Goal: Communication & Community: Answer question/provide support

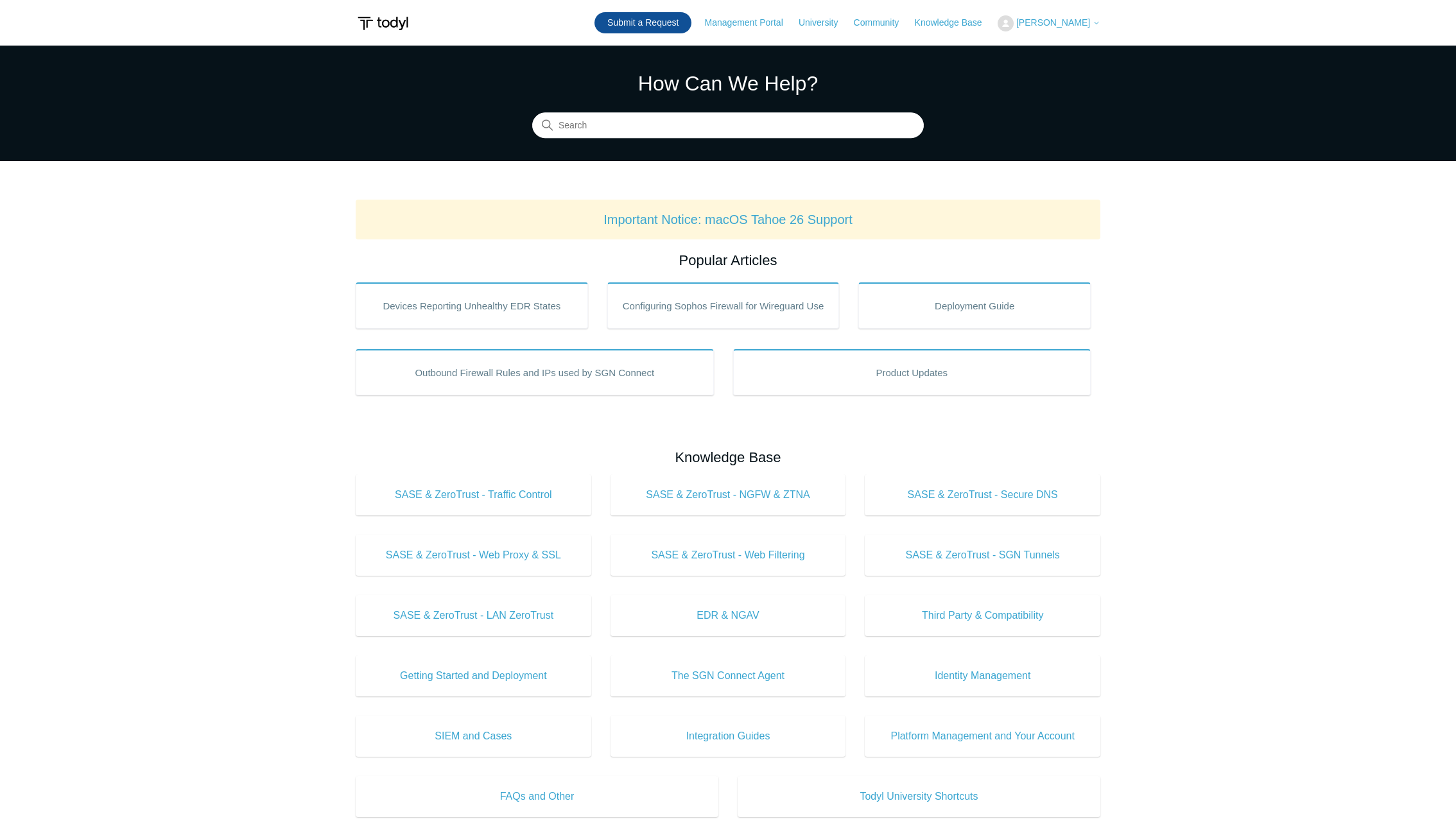
click at [692, 22] on link "Submit a Request" at bounding box center [643, 22] width 97 height 21
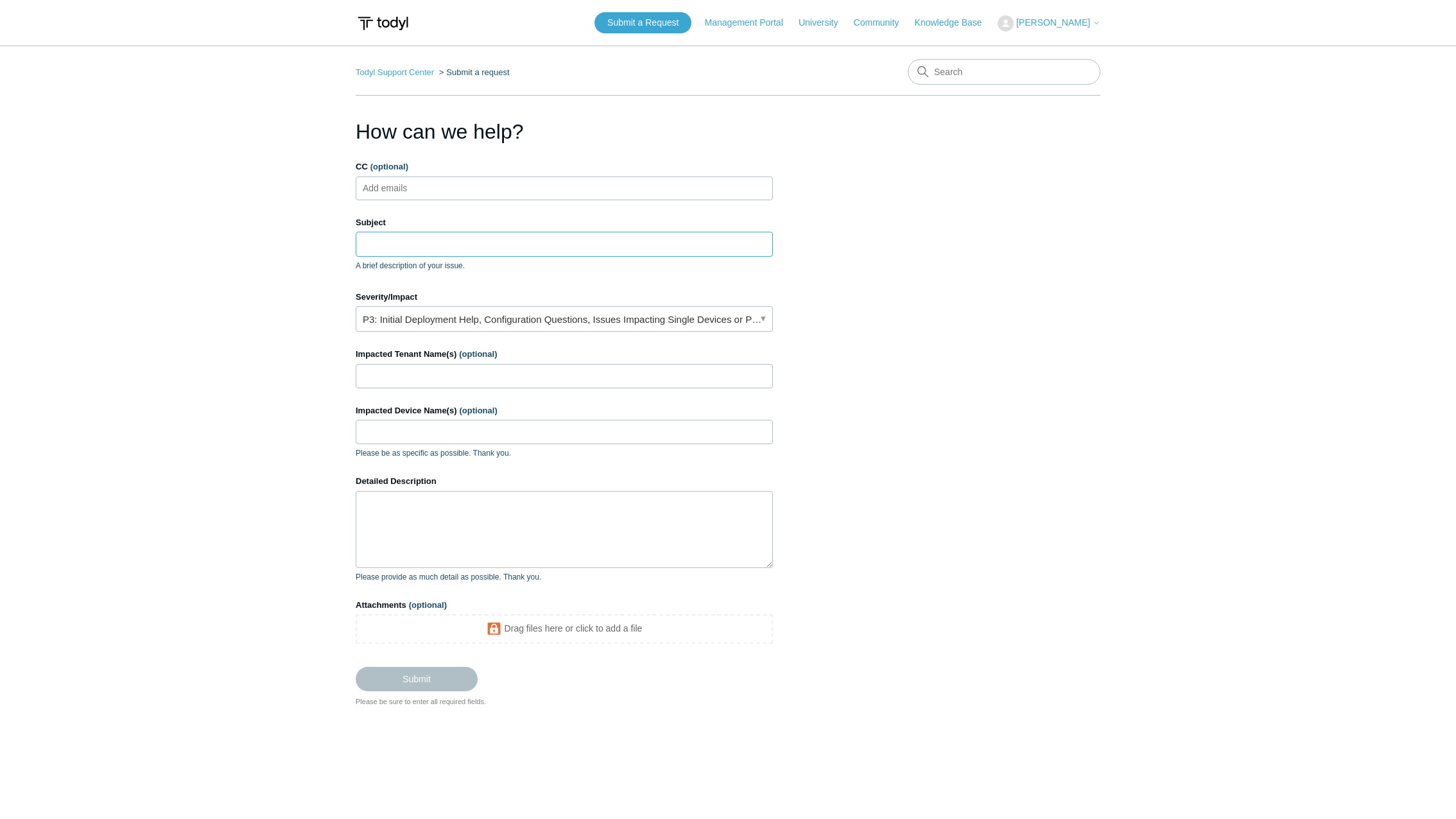
click at [409, 242] on input "Subject" at bounding box center [564, 244] width 417 height 24
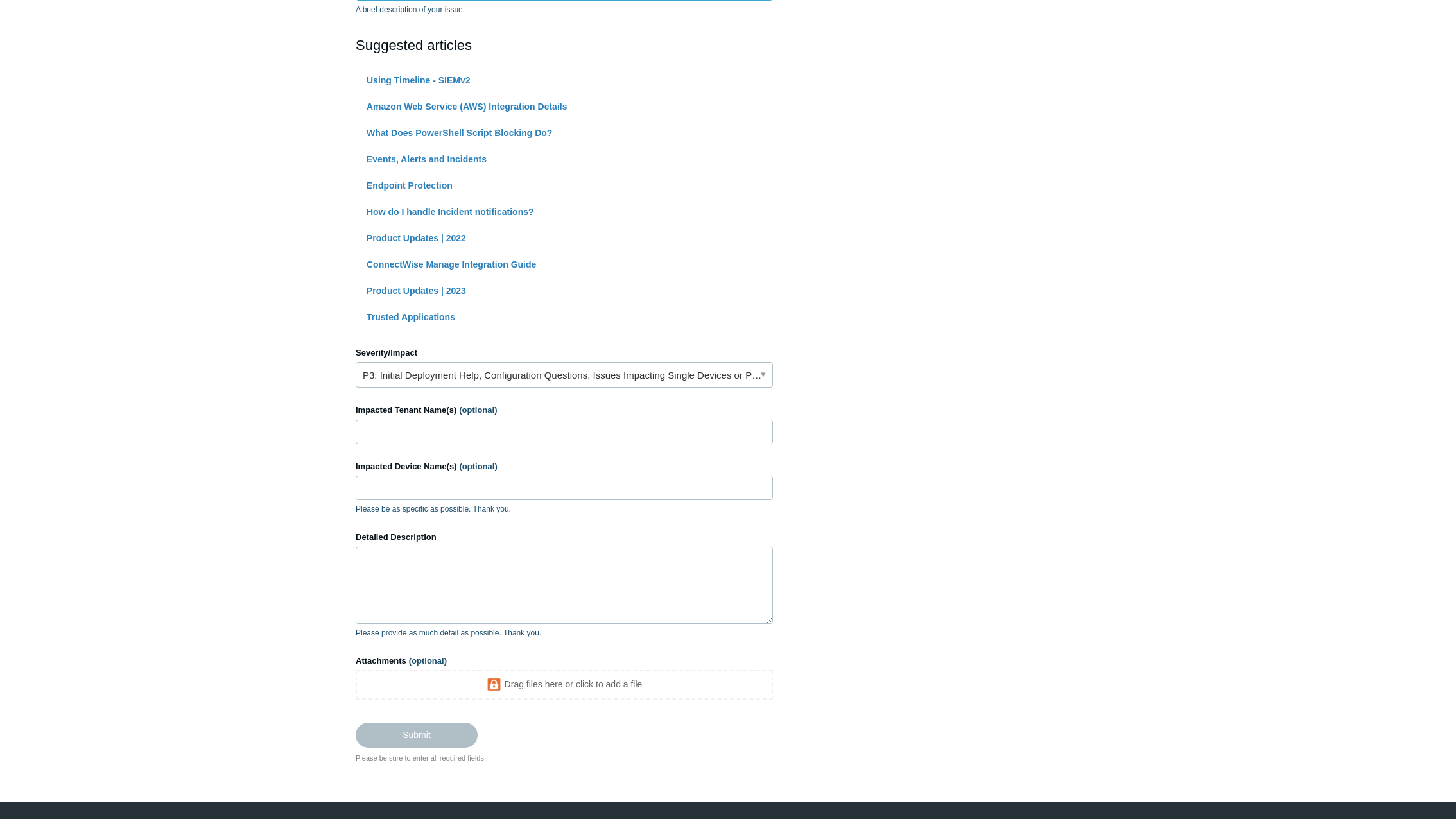
scroll to position [257, 0]
type input "Threat Investigation Notes in Ticket"
click at [471, 590] on textarea "Detailed Description" at bounding box center [564, 585] width 417 height 77
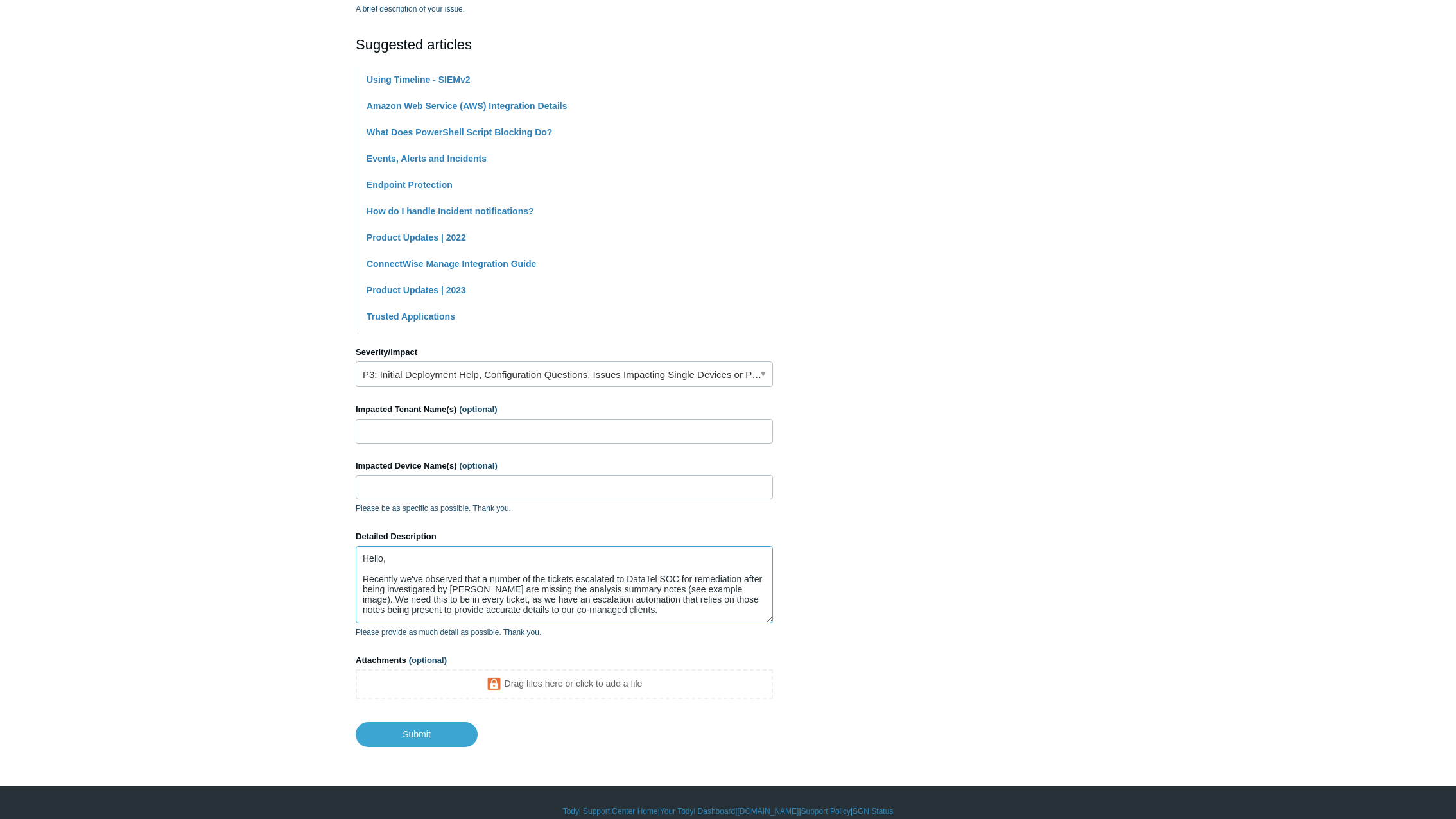
scroll to position [14, 0]
paste textarea "0272990250144586"
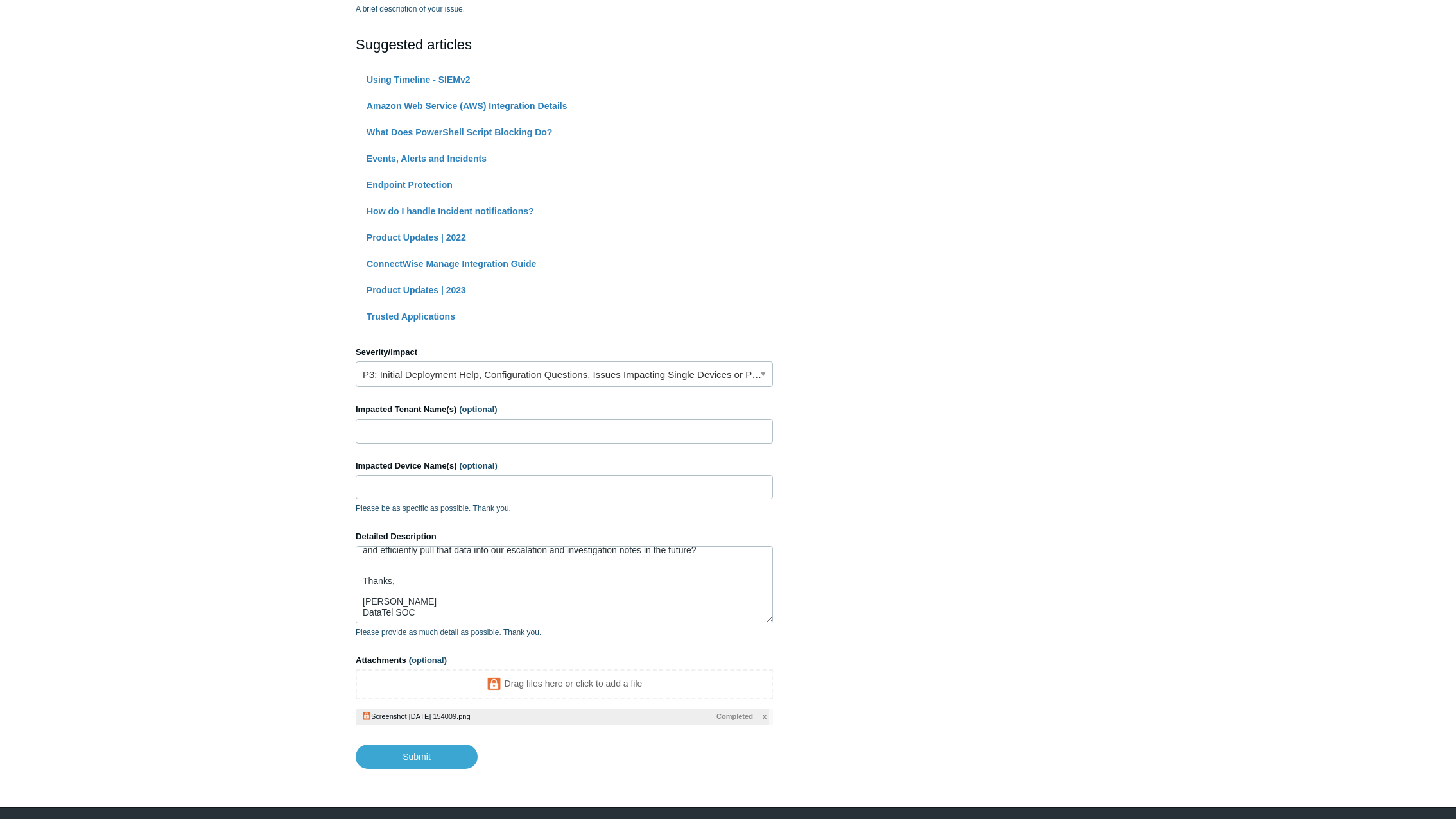
scroll to position [123, 0]
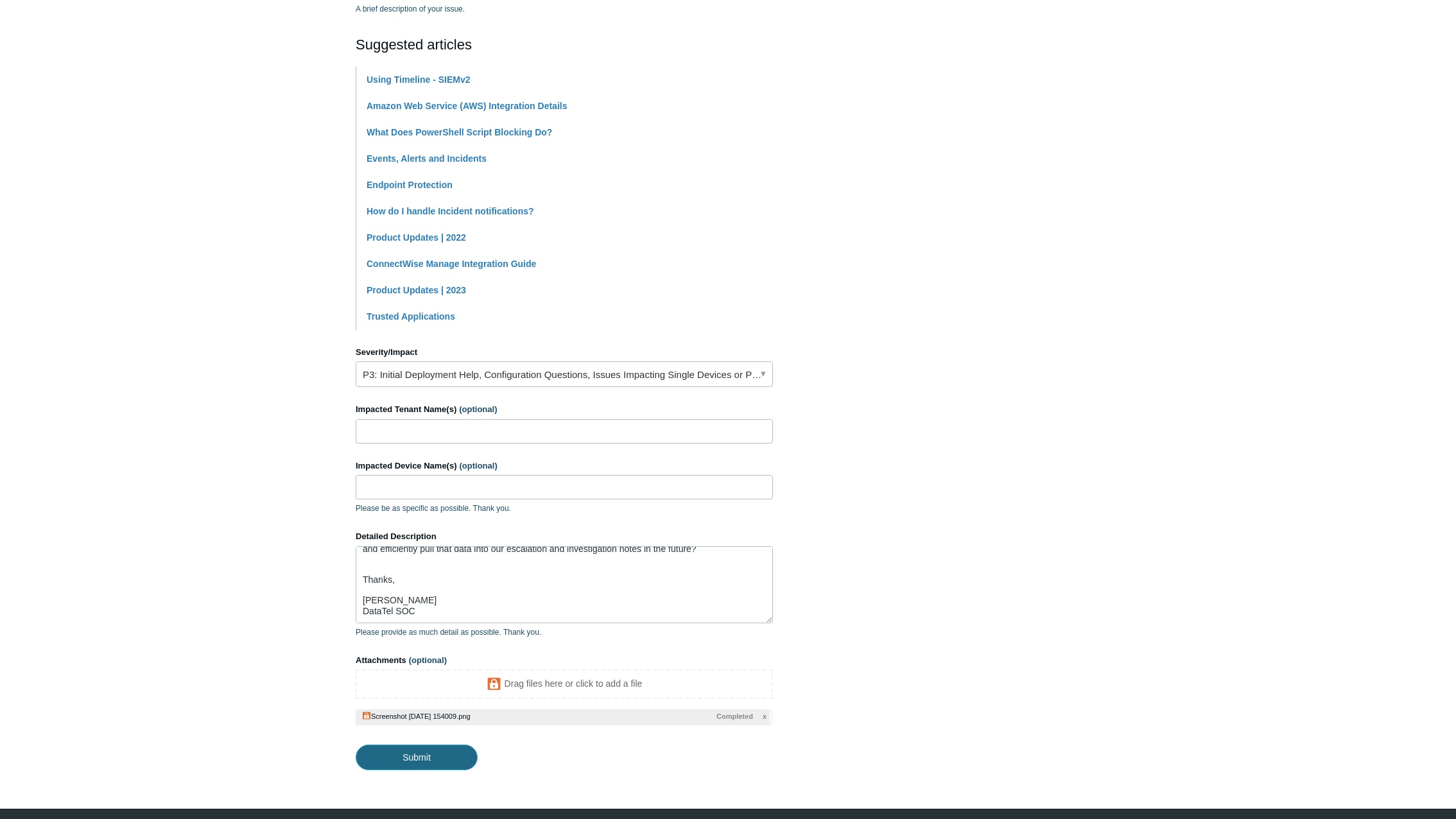
click at [443, 756] on input "Submit" at bounding box center [417, 758] width 122 height 26
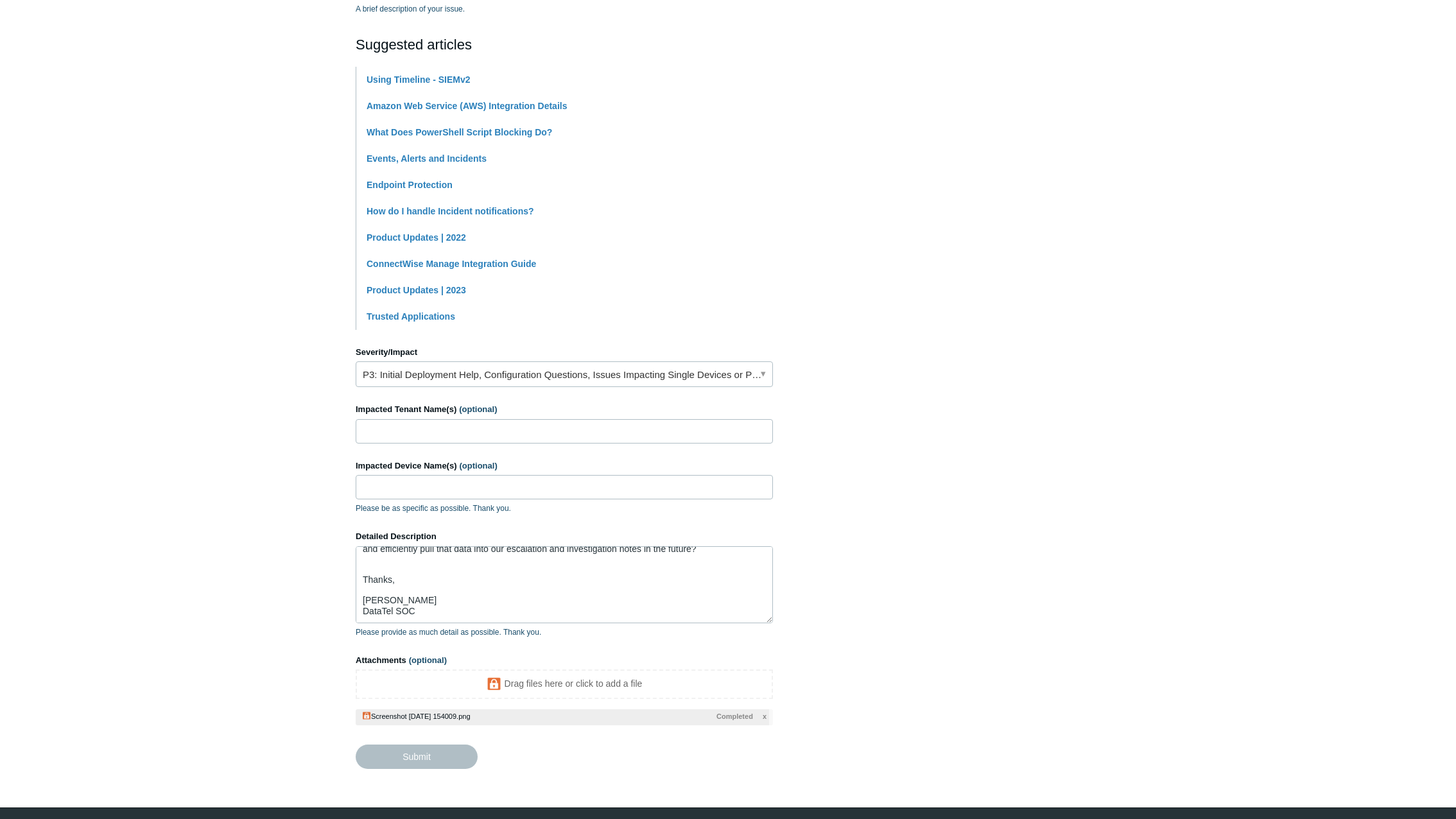
type textarea "Hello, Recently we've observed that a number of the tickets escalated to DataTe…"
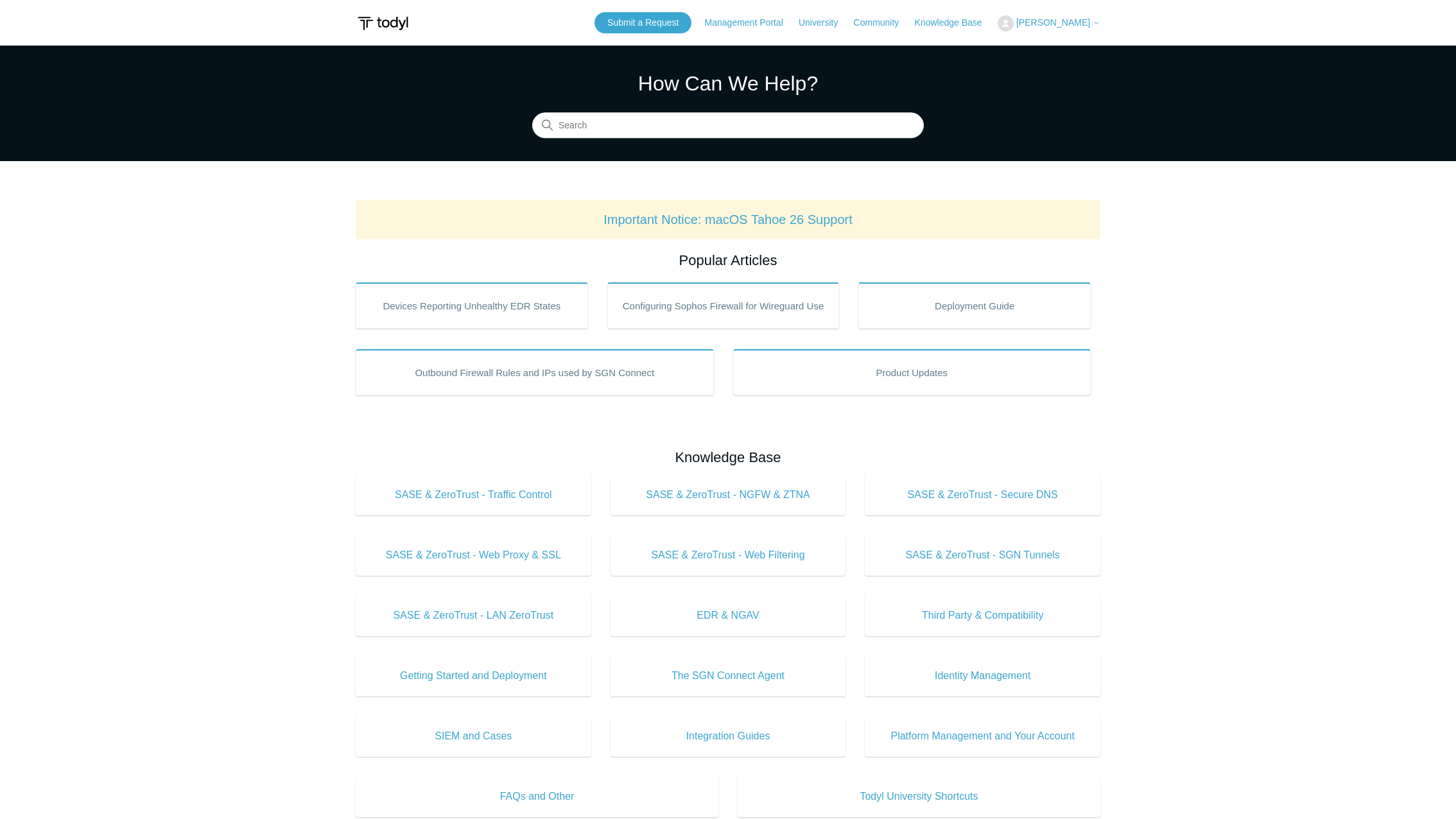
click at [1051, 22] on span "[PERSON_NAME]" at bounding box center [1053, 22] width 74 height 10
click at [1052, 46] on link "My Support Requests" at bounding box center [1061, 50] width 125 height 22
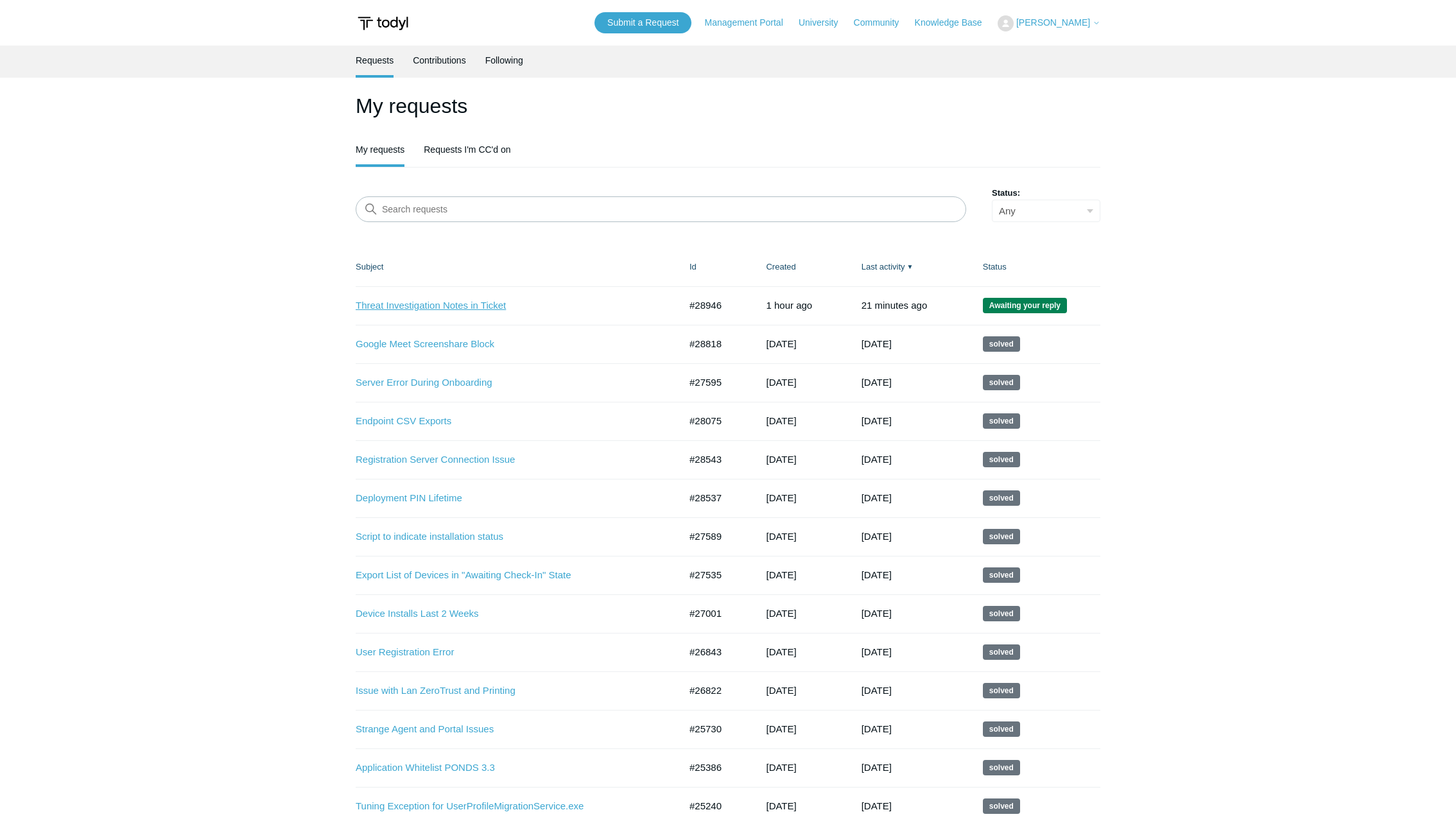
click at [434, 308] on link "Threat Investigation Notes in Ticket" at bounding box center [508, 306] width 305 height 14
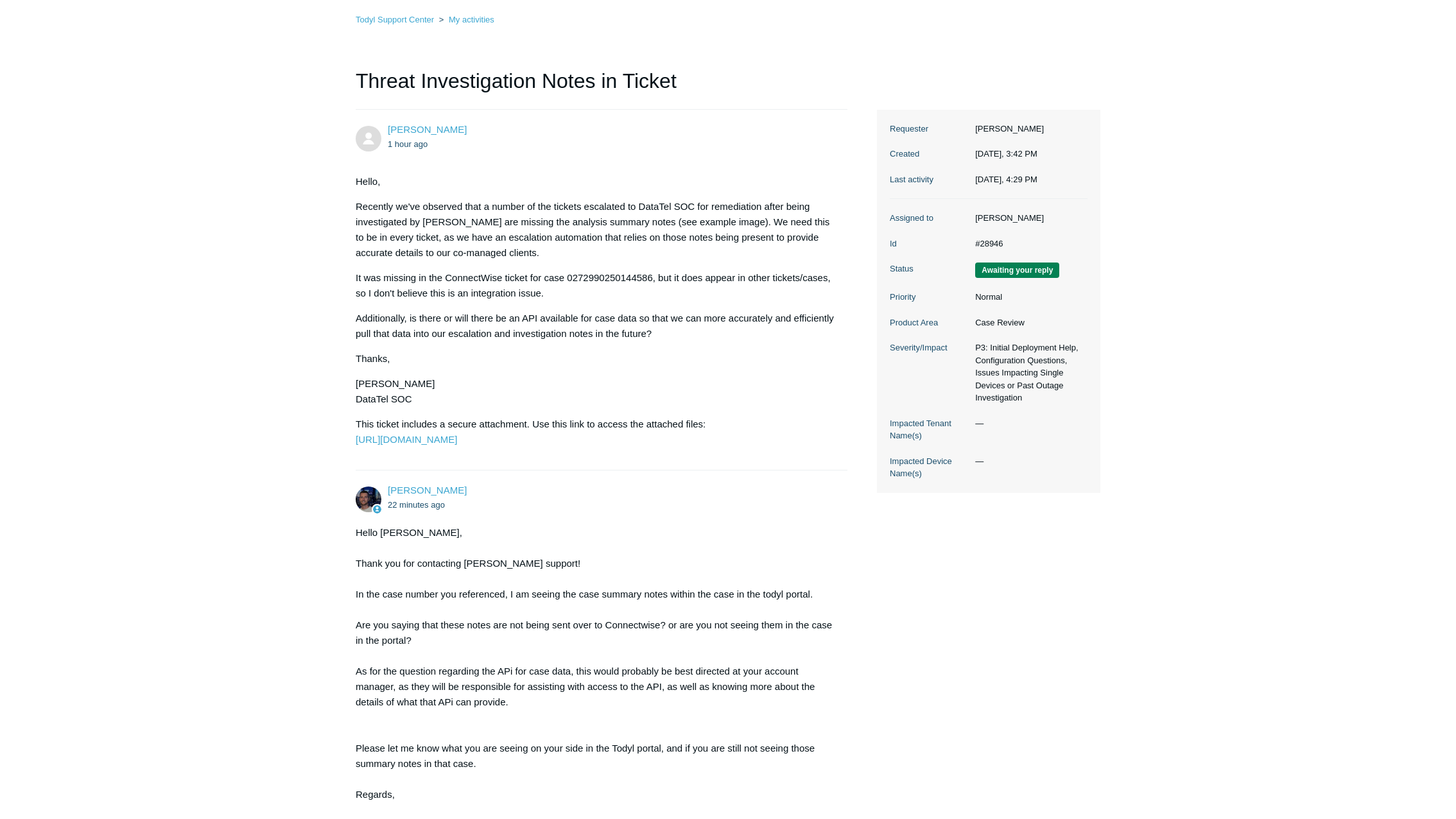
scroll to position [310, 0]
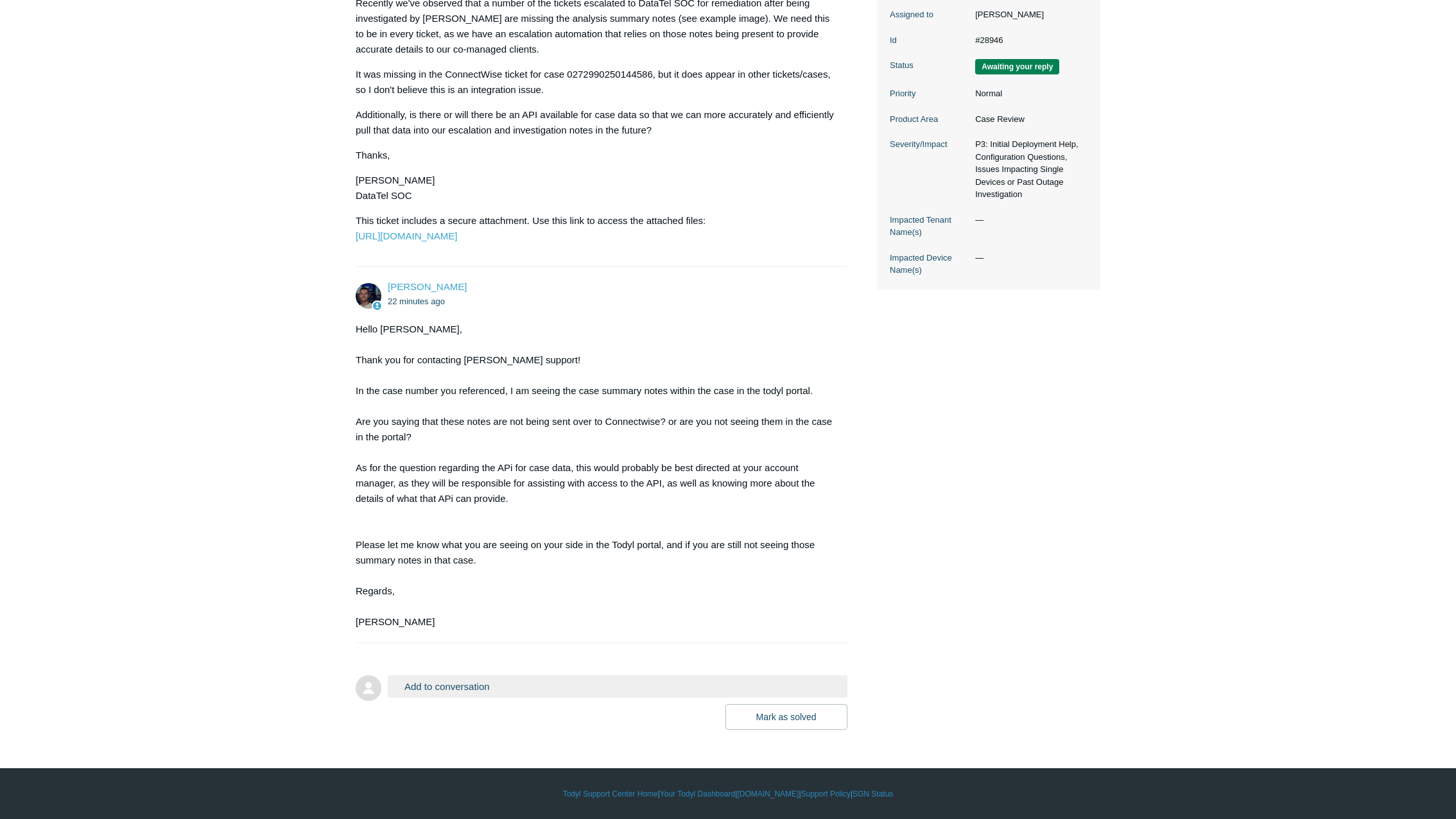
click at [546, 686] on button "Add to conversation" at bounding box center [618, 687] width 460 height 22
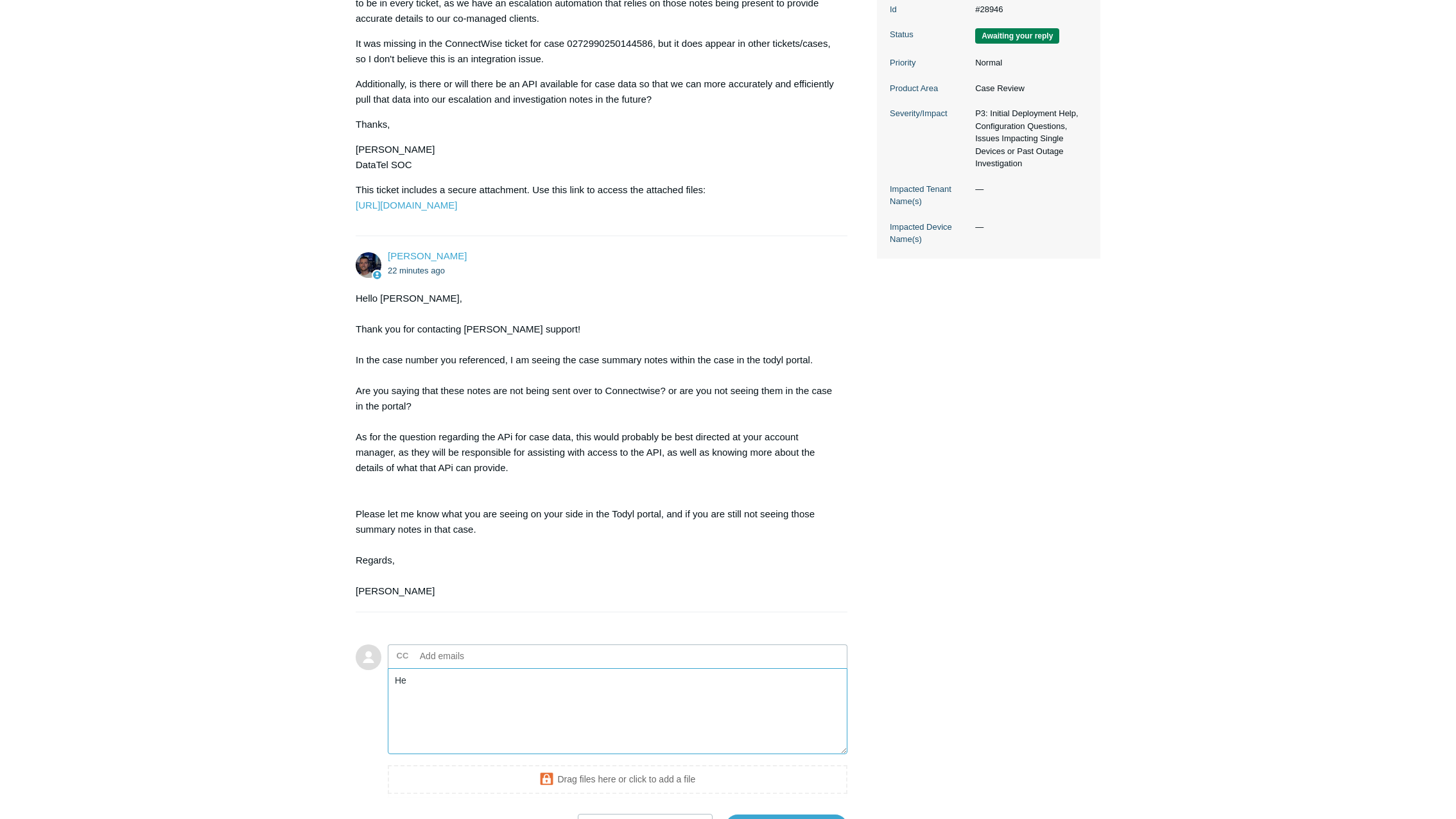
type textarea "H"
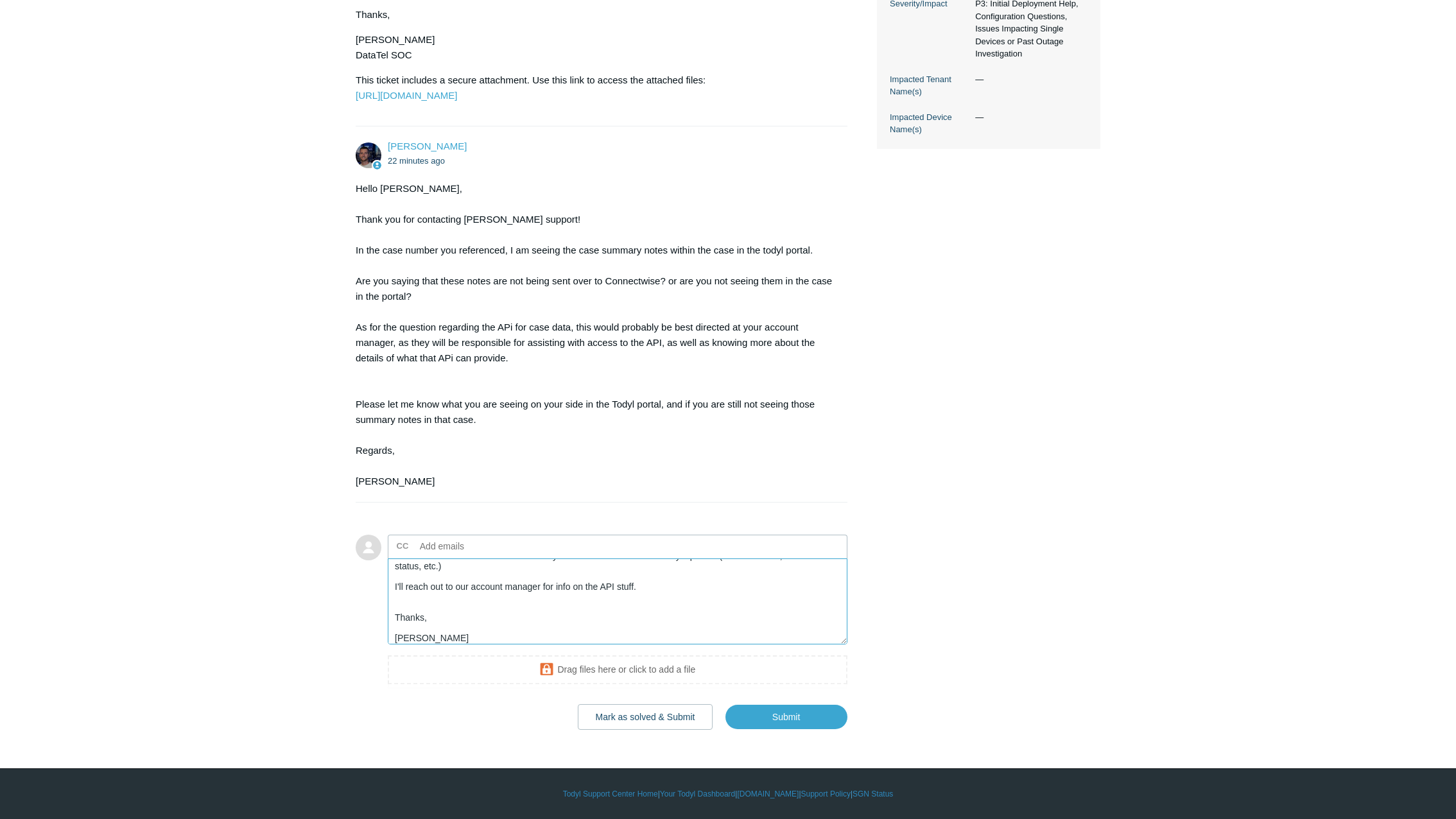
scroll to position [451, 0]
type textarea "Yes, I'm seeing them in the portal, but not in the Connectwise ticket. Again, I…"
click at [799, 722] on input "Submit" at bounding box center [786, 717] width 122 height 26
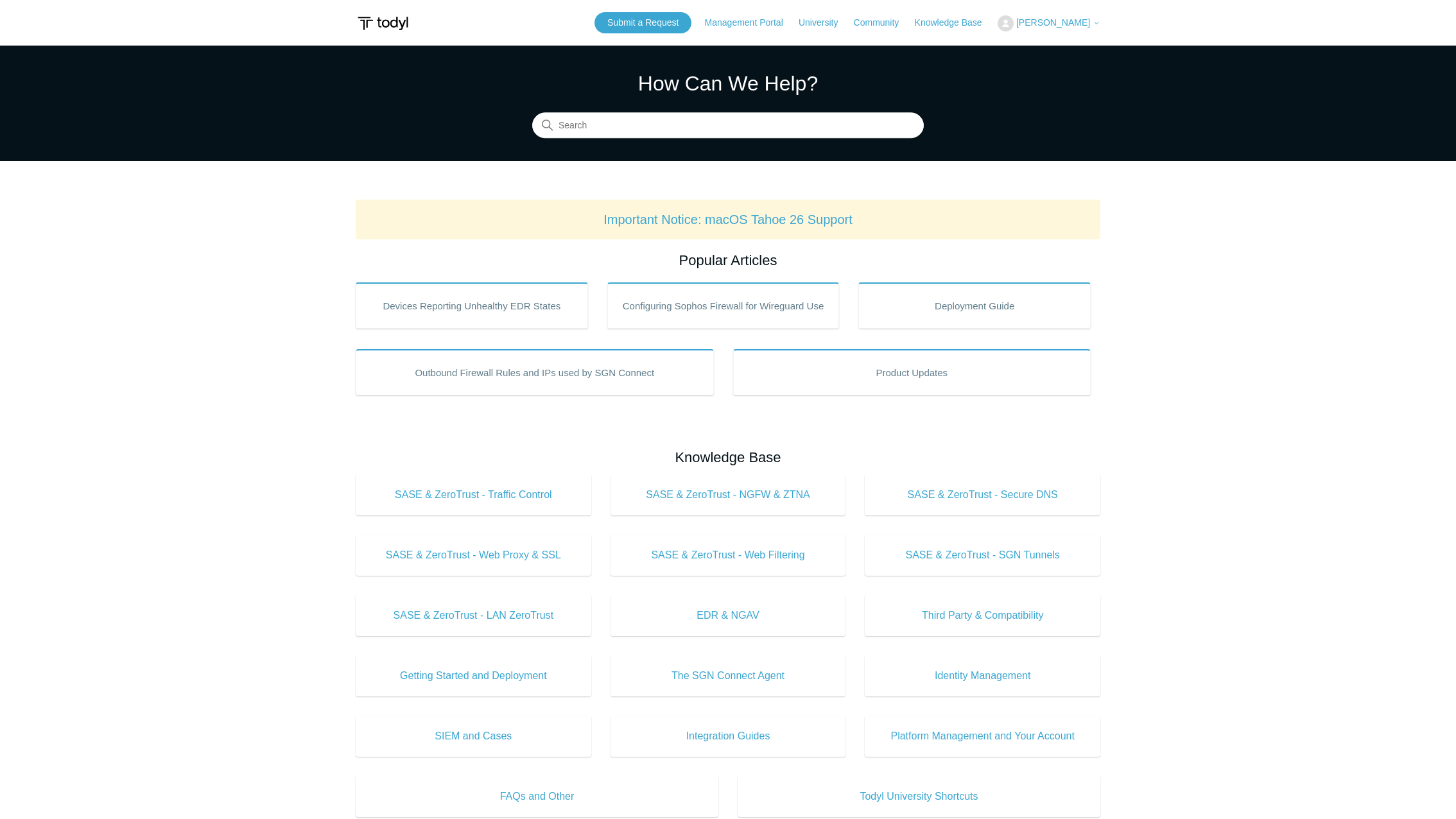
click at [1089, 25] on span "[PERSON_NAME]" at bounding box center [1053, 22] width 74 height 10
click at [1076, 54] on link "My Support Requests" at bounding box center [1061, 50] width 125 height 22
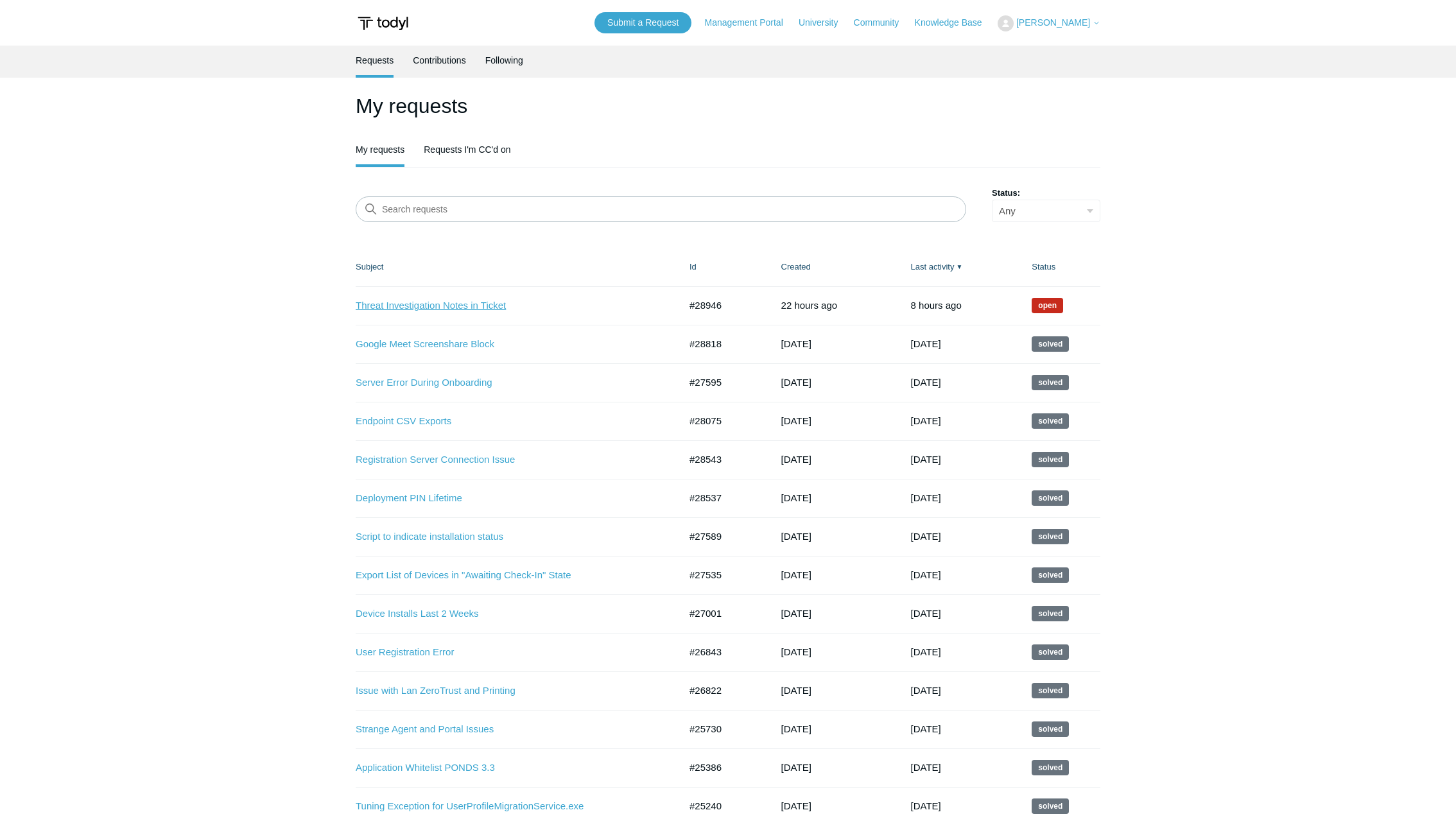
click at [448, 305] on link "Threat Investigation Notes in Ticket" at bounding box center [508, 306] width 305 height 14
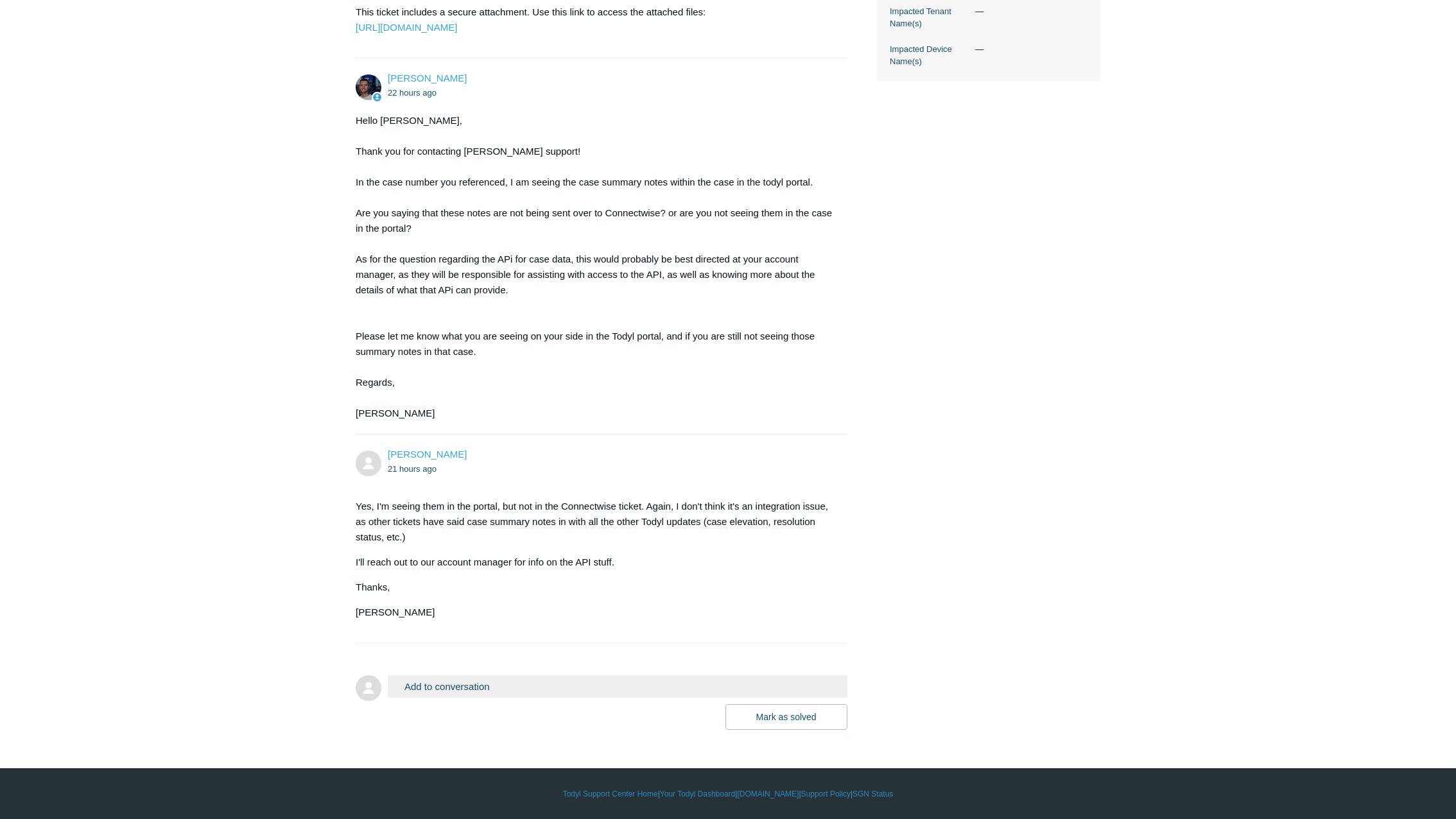
scroll to position [518, 0]
click at [448, 684] on button "Add to conversation" at bounding box center [618, 687] width 460 height 22
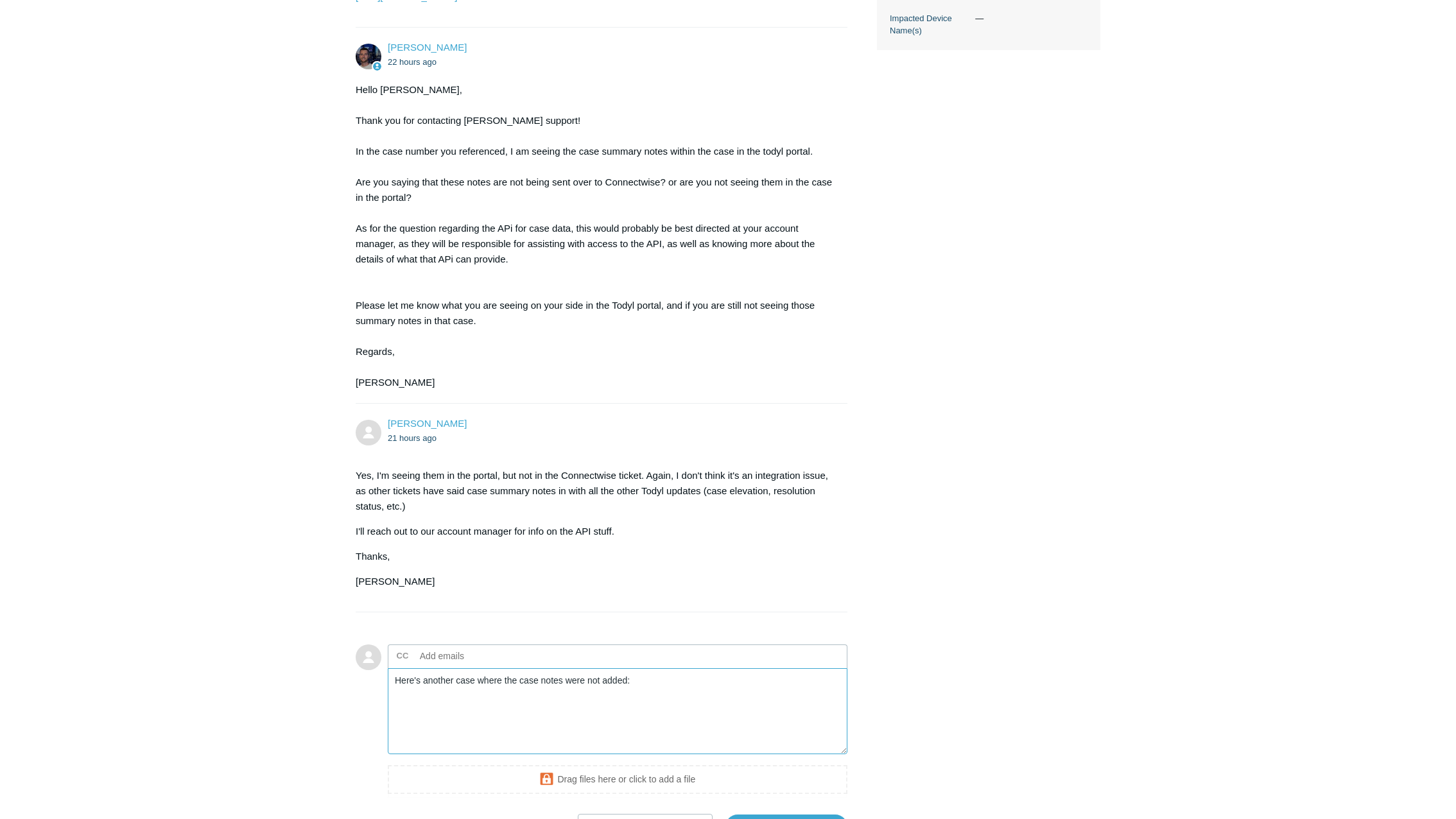
paste textarea "0203459183381234"
paste textarea "0227162208785356"
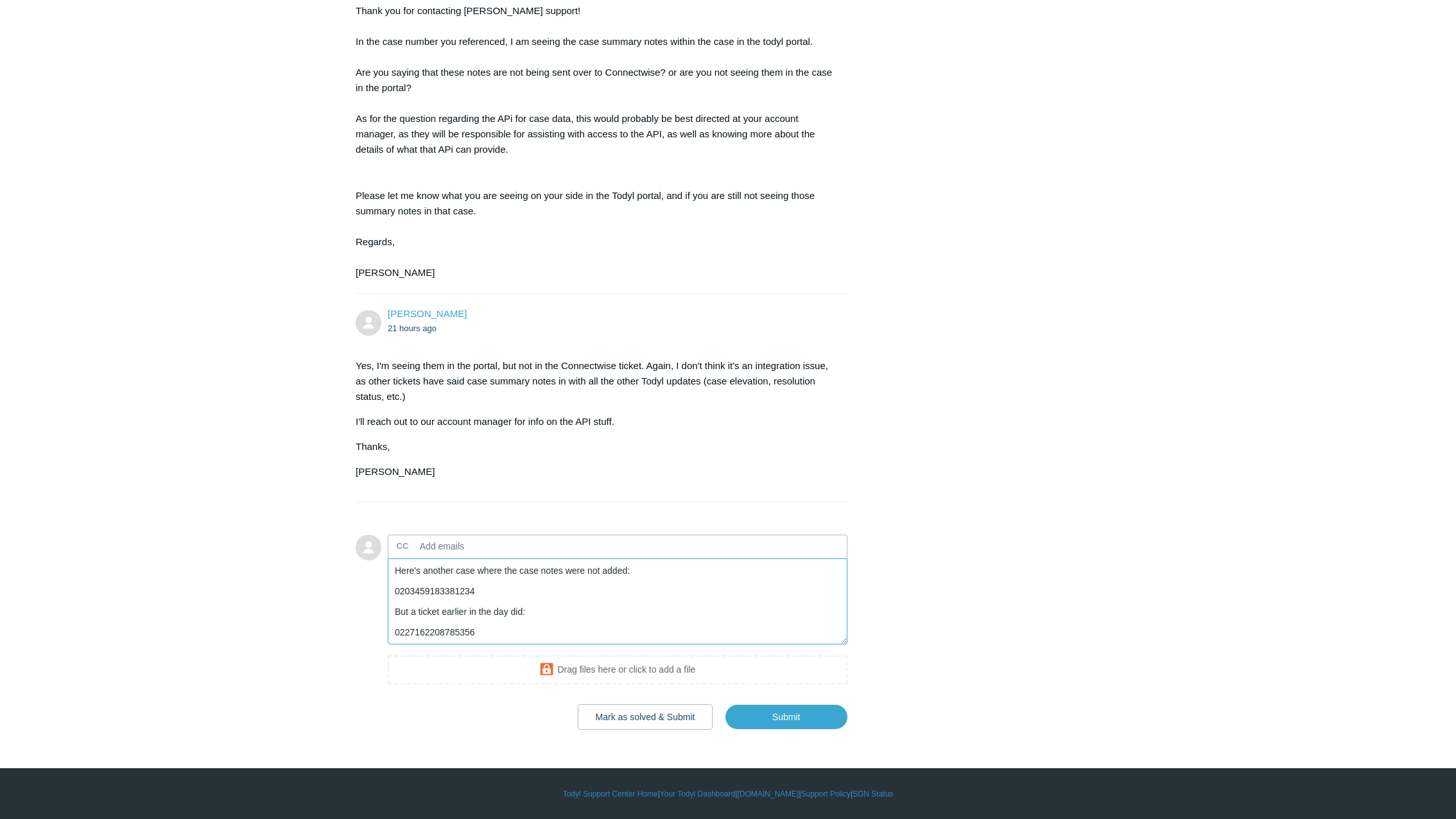
scroll to position [660, 0]
type textarea "Here's another case where the case notes were not added: 0203459183381234 But a…"
click at [806, 721] on input "Submit" at bounding box center [786, 717] width 122 height 26
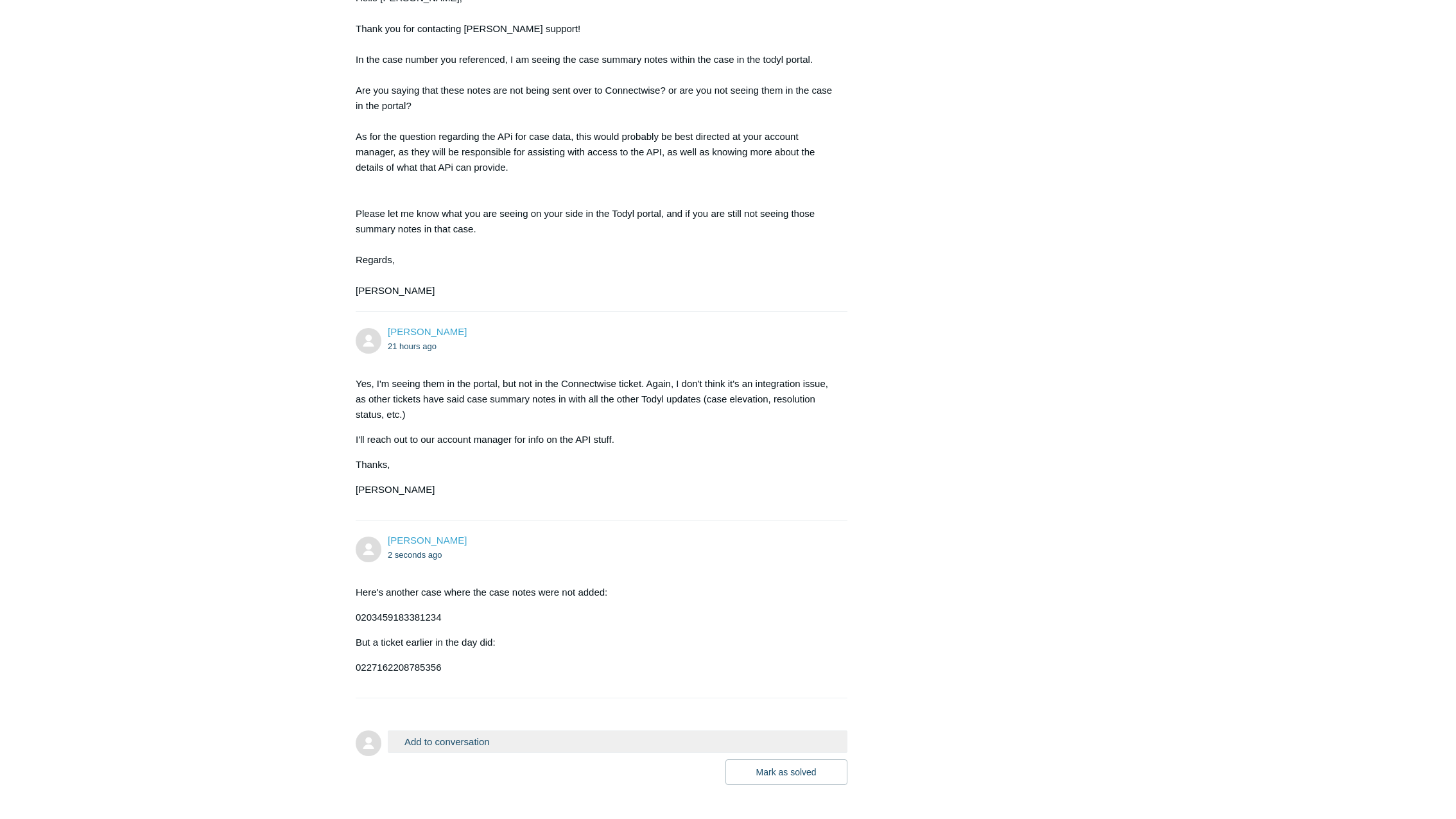
scroll to position [696, 0]
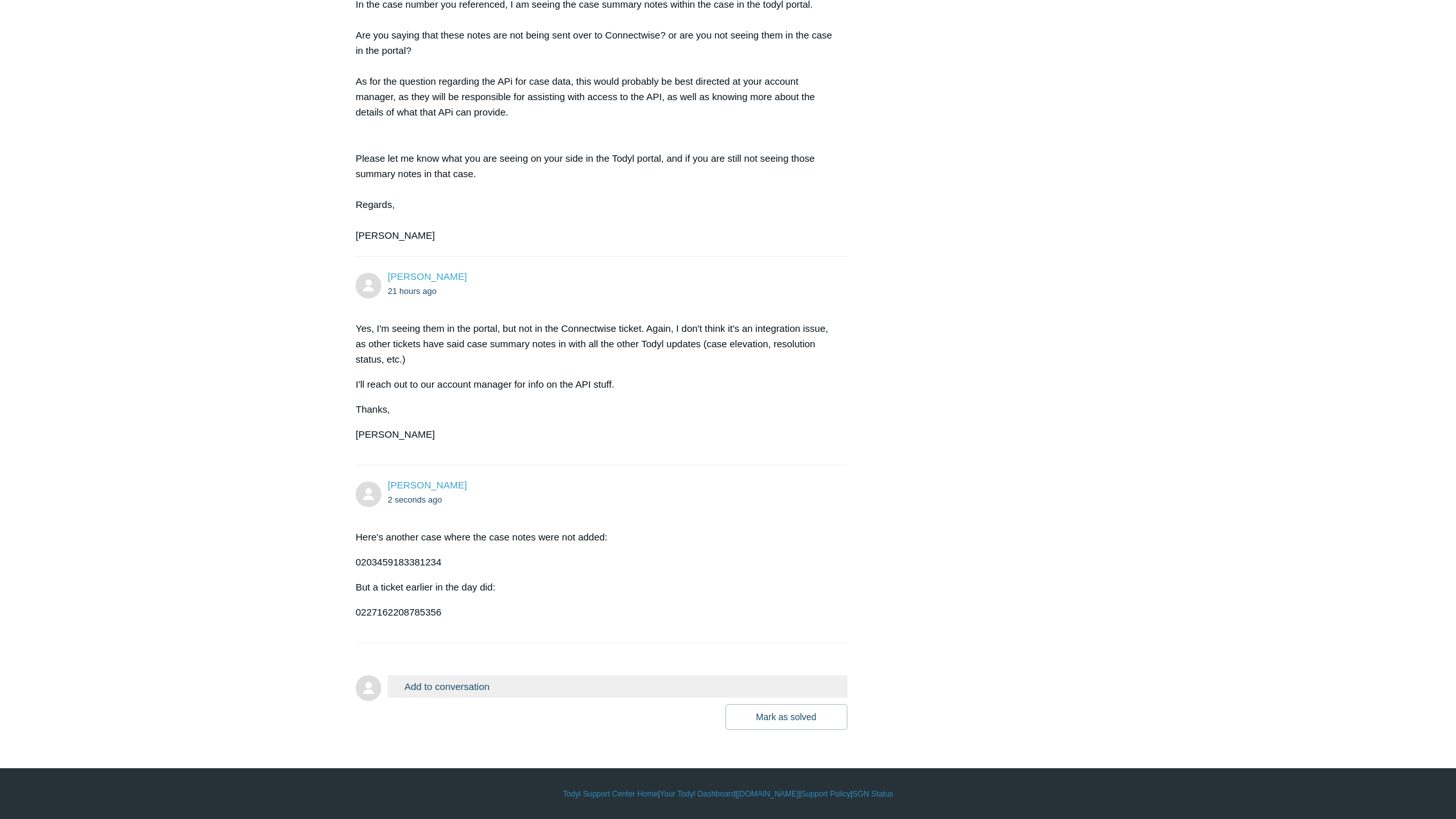
click at [431, 563] on p "0203459183381234" at bounding box center [595, 562] width 479 height 15
copy p "0203459183381234"
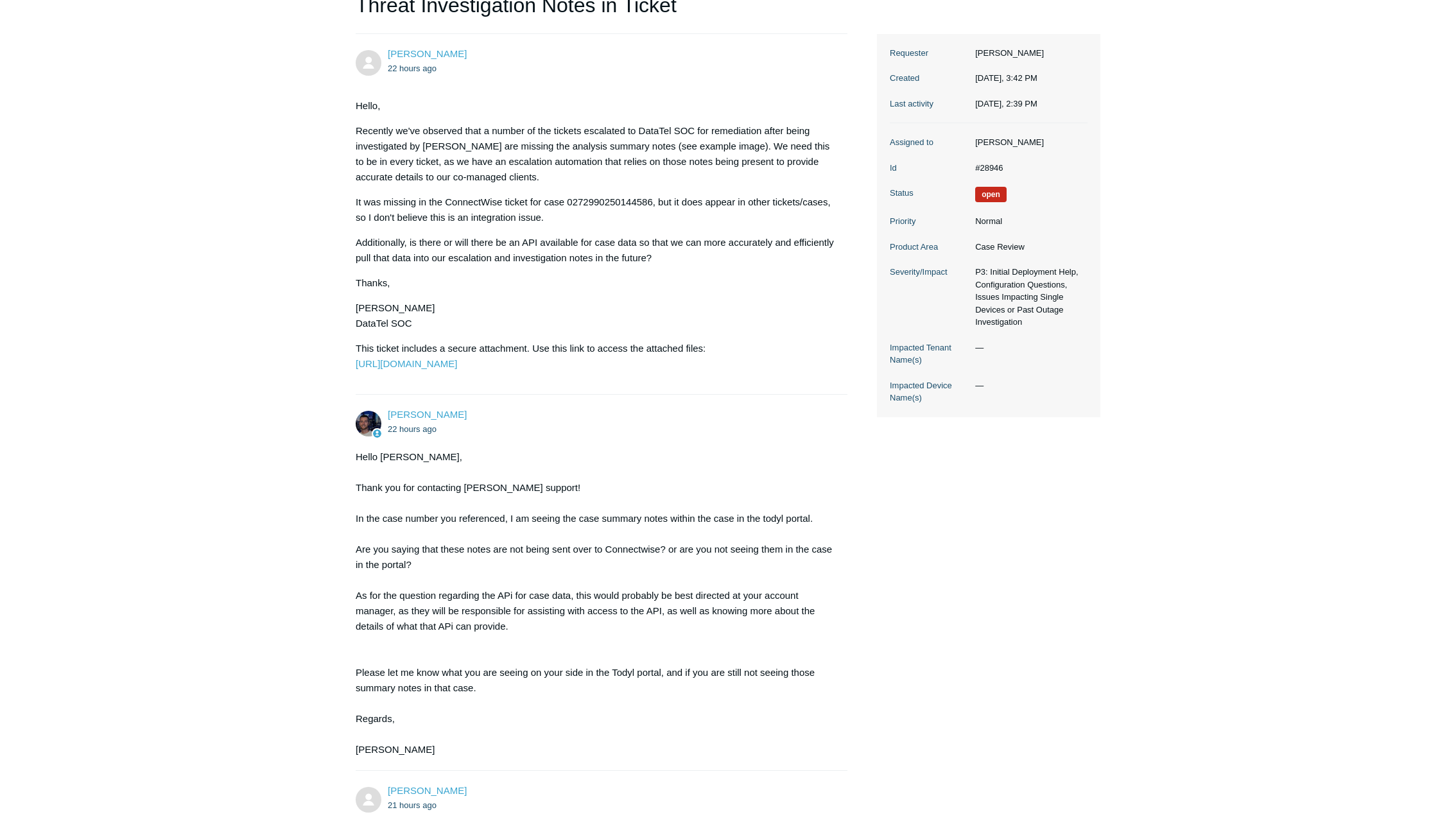
scroll to position [0, 0]
